Goal: Task Accomplishment & Management: Manage account settings

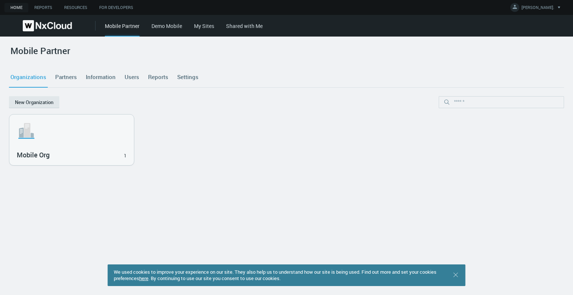
click at [128, 79] on link "Users" at bounding box center [132, 77] width 18 height 20
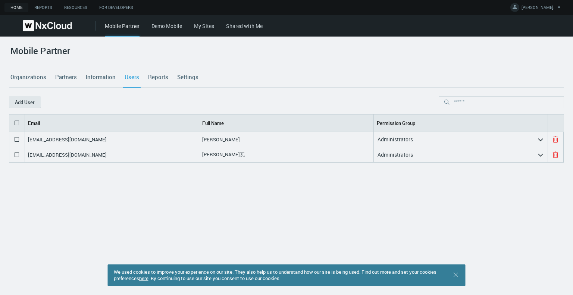
click at [29, 71] on link "Organizations" at bounding box center [28, 77] width 39 height 20
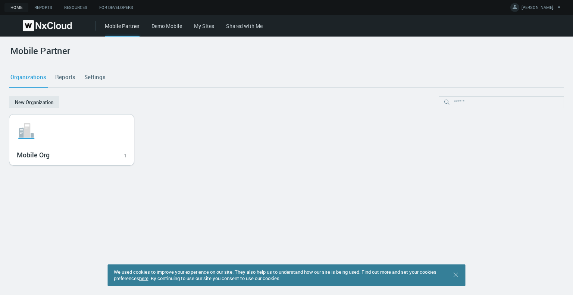
click at [90, 148] on div "Mobile Org 1" at bounding box center [72, 154] width 110 height 13
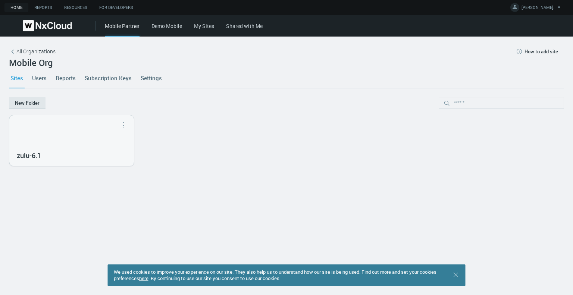
click at [21, 50] on span "All Organizations" at bounding box center [35, 51] width 39 height 8
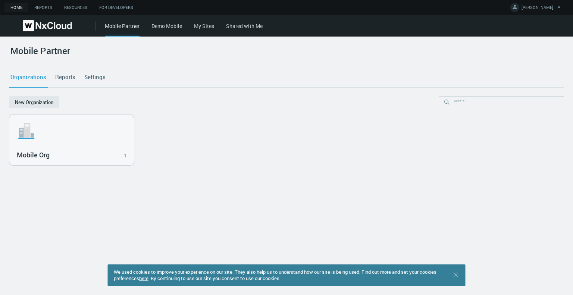
click at [157, 29] on link "Demo Mobile" at bounding box center [166, 25] width 31 height 7
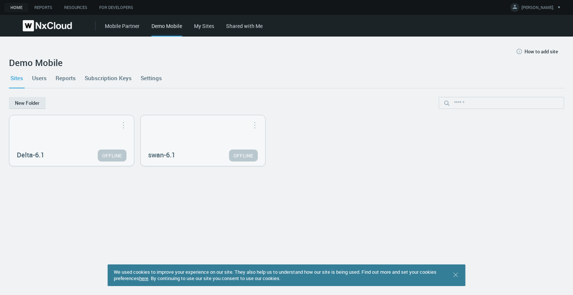
click at [144, 79] on link "Settings" at bounding box center [151, 78] width 24 height 20
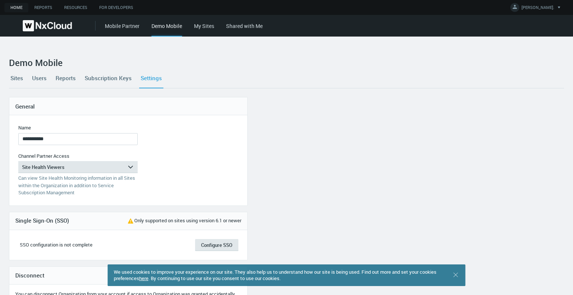
click at [127, 30] on div "Mobile Partner Demo Mobile My Sites Shared with Me" at bounding box center [339, 26] width 468 height 22
click at [123, 25] on link "Mobile Partner" at bounding box center [122, 25] width 35 height 7
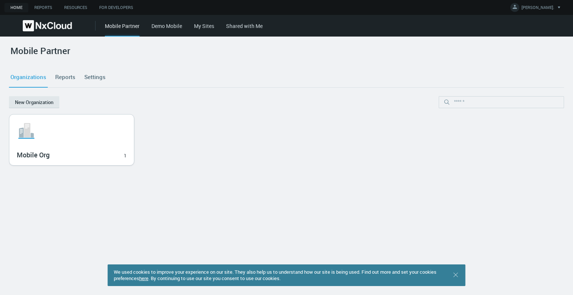
click at [78, 161] on div ".st1{fill:var(--svg-placeholder-elm2-color);} .st2{fill:var(--brand-core);} .st…" at bounding box center [71, 140] width 125 height 51
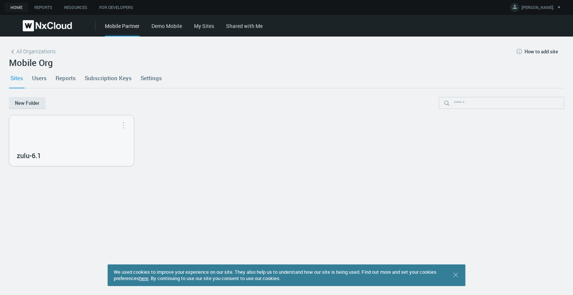
click at [38, 78] on link "Users" at bounding box center [40, 78] width 18 height 20
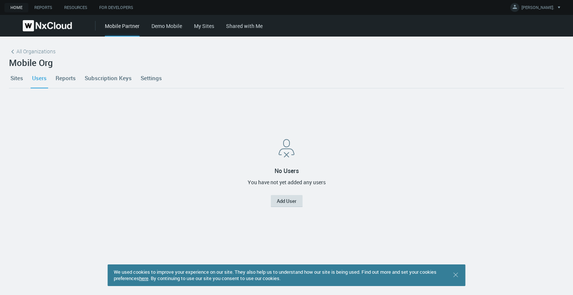
click at [283, 198] on button "Add User" at bounding box center [287, 201] width 32 height 12
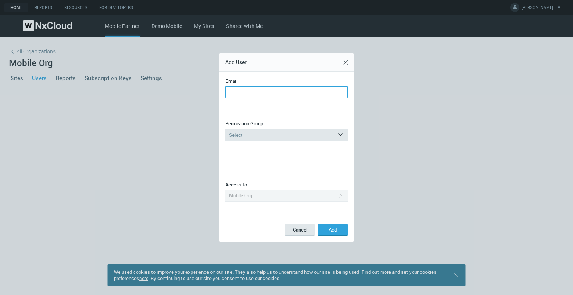
click at [252, 91] on input "Email" at bounding box center [286, 92] width 122 height 12
type input "**********"
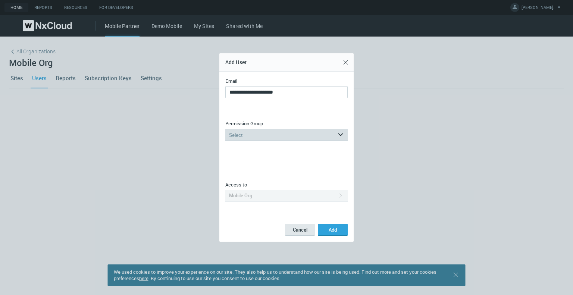
click at [258, 134] on div "Select" at bounding box center [281, 135] width 112 height 12
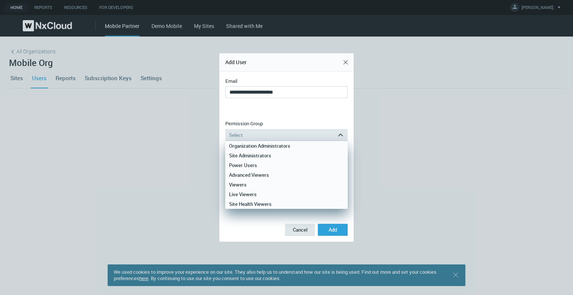
click at [266, 143] on div "Organization Administrators" at bounding box center [286, 146] width 115 height 10
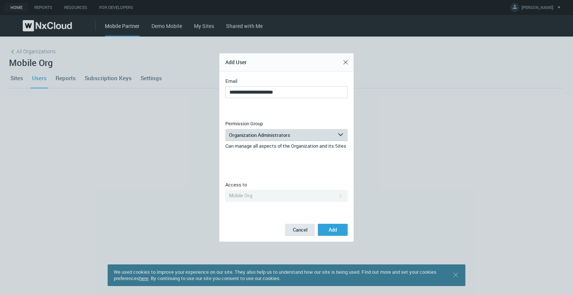
click at [272, 136] on div "Organization Administrators" at bounding box center [281, 135] width 112 height 12
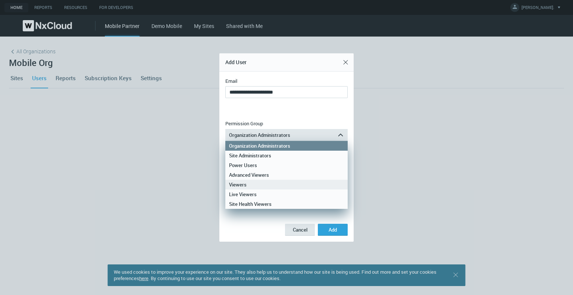
click at [272, 183] on div "Viewers" at bounding box center [286, 185] width 115 height 10
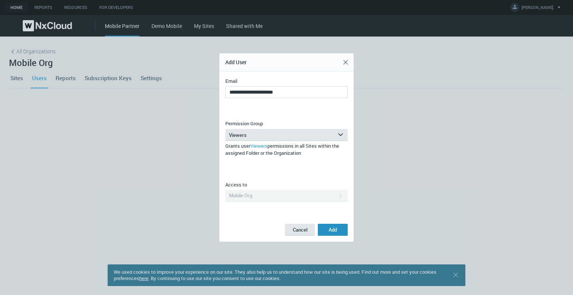
click at [332, 228] on span "Add" at bounding box center [333, 229] width 8 height 7
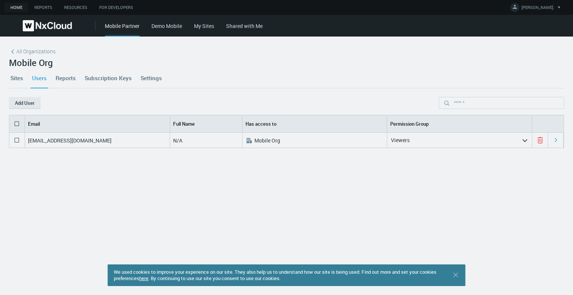
click at [296, 200] on div "alja.matveeva@gmail.com N/A .st0{fill:#A3B8C2;fill-rule:evenodd;clip-rule:eveno…" at bounding box center [286, 203] width 555 height 141
click at [537, 138] on icon at bounding box center [539, 137] width 5 height 1
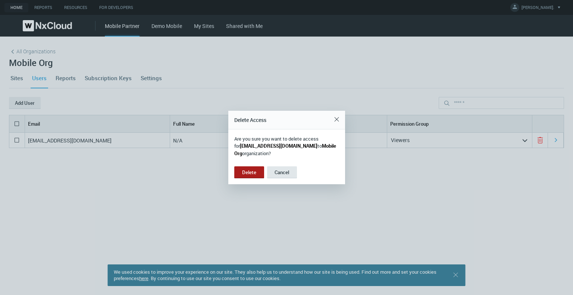
click at [246, 173] on button "Delete" at bounding box center [249, 172] width 30 height 12
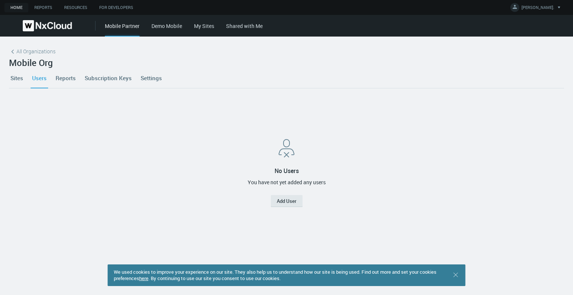
click at [155, 149] on div "No Users You have not yet added any users Add User" at bounding box center [286, 171] width 549 height 149
click at [539, 132] on div "No Users You have not yet added any users Add User" at bounding box center [286, 171] width 549 height 149
